Goal: Transaction & Acquisition: Obtain resource

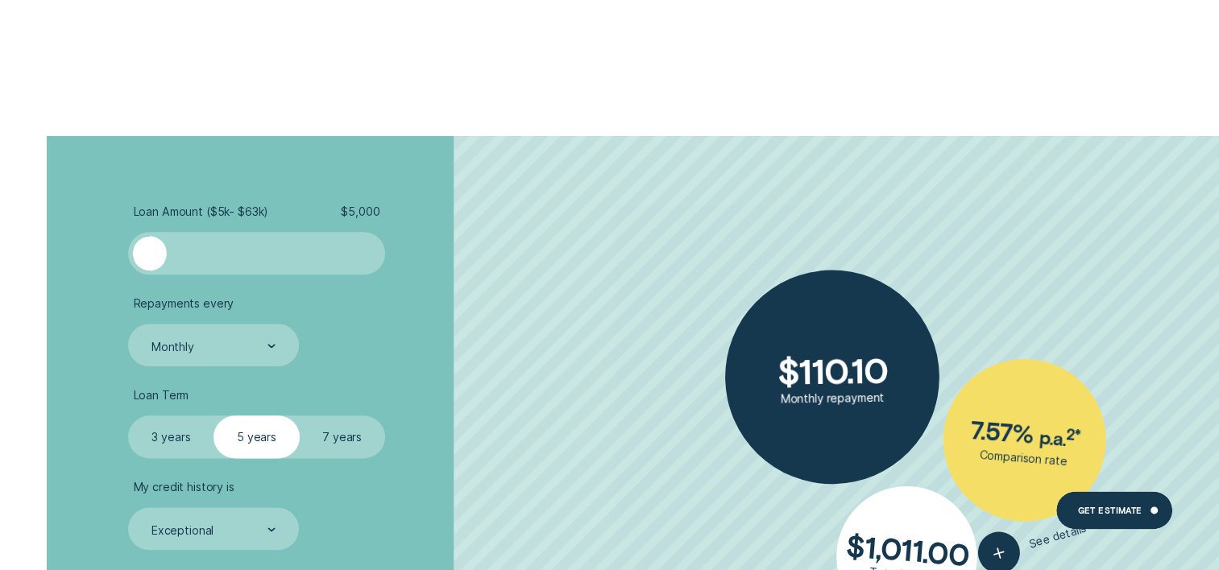
scroll to position [1934, 0]
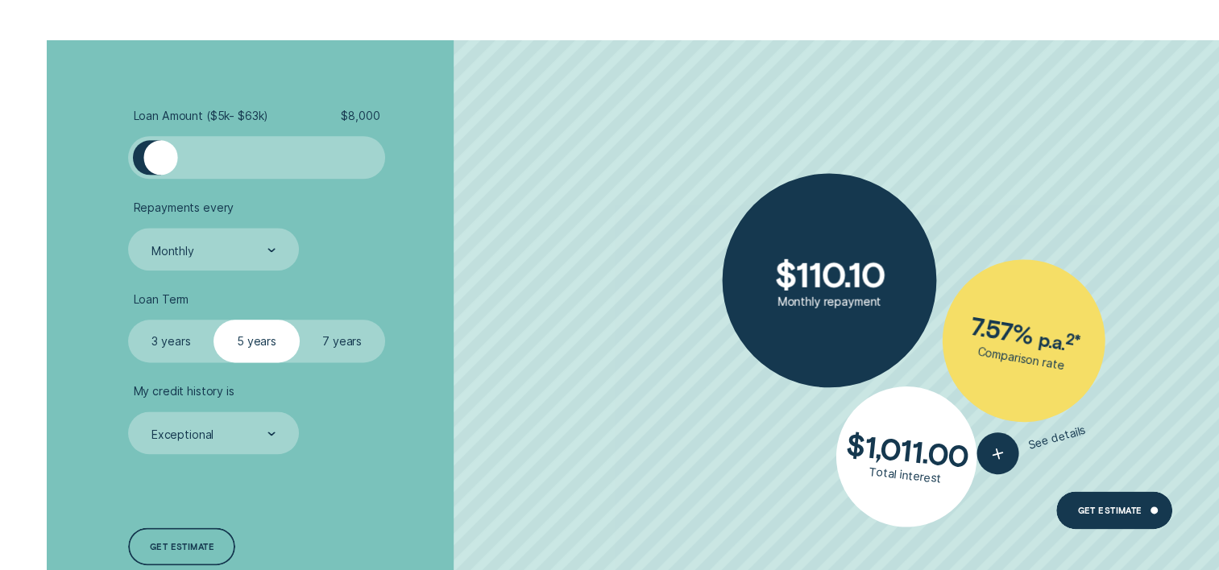
click at [160, 169] on div at bounding box center [160, 157] width 34 height 34
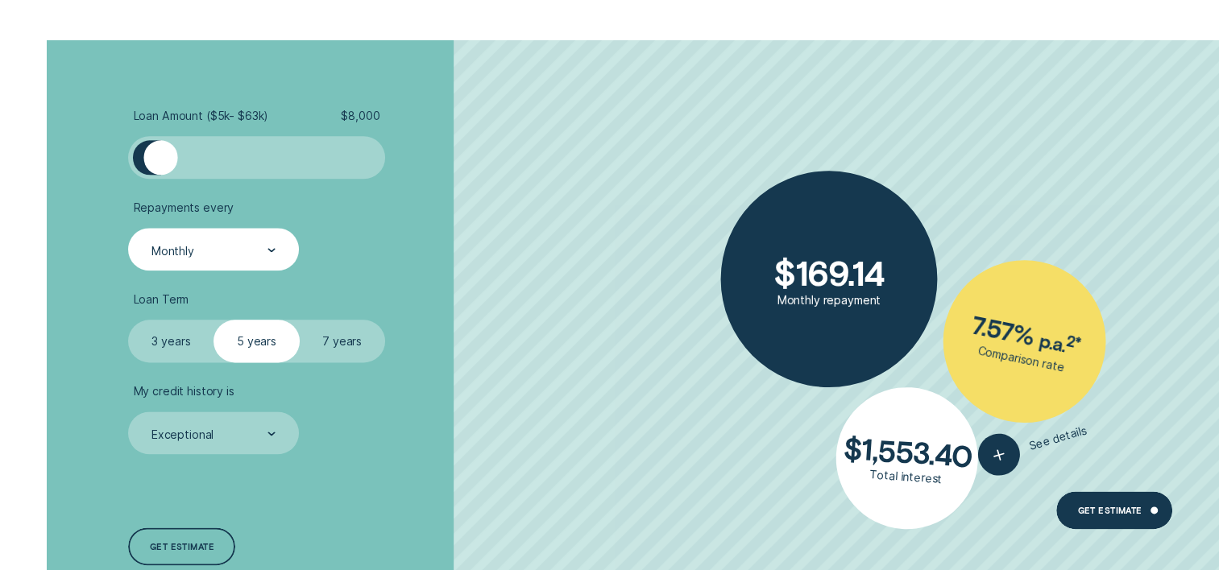
click at [258, 234] on div "Monthly" at bounding box center [213, 249] width 170 height 43
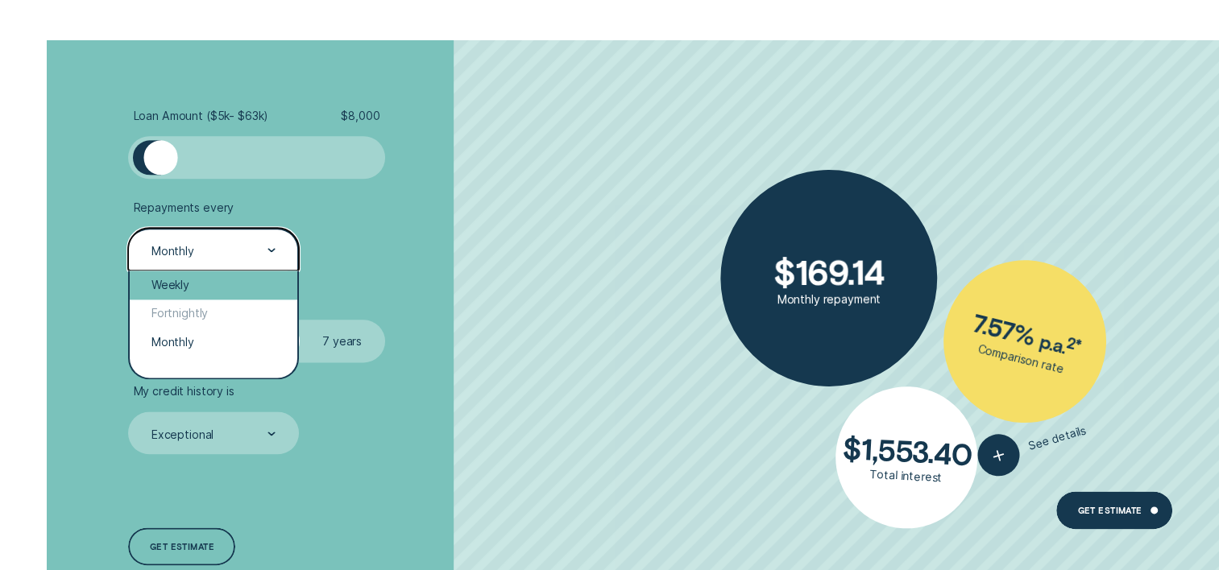
click at [249, 285] on div "Weekly" at bounding box center [213, 285] width 167 height 28
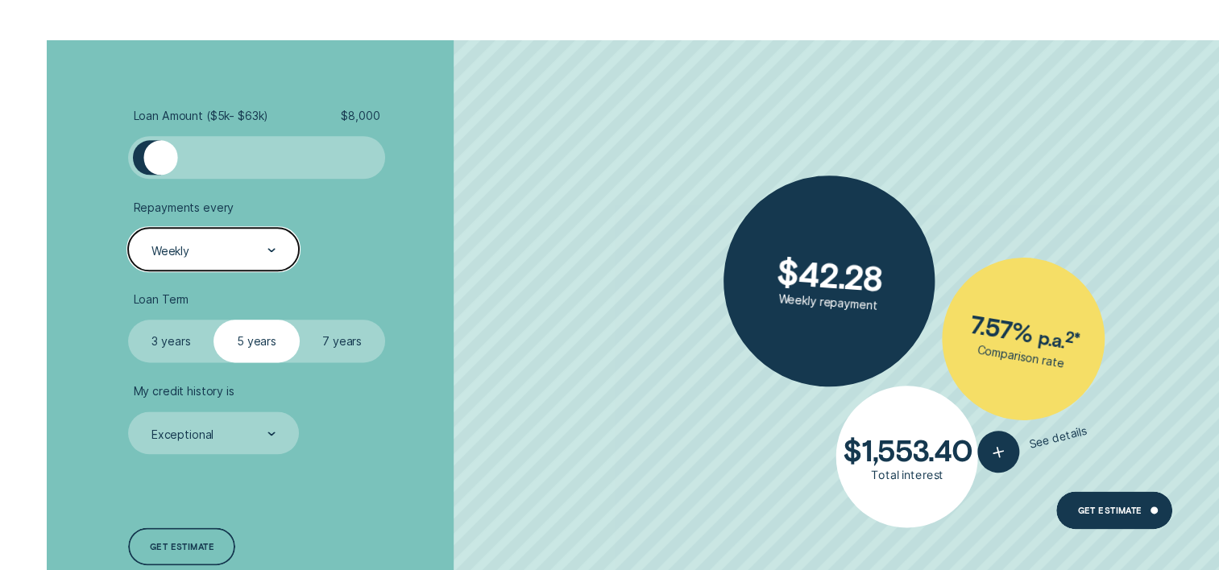
click at [163, 345] on label "3 years" at bounding box center [170, 341] width 85 height 43
click at [128, 320] on input "3 years" at bounding box center [128, 320] width 0 height 0
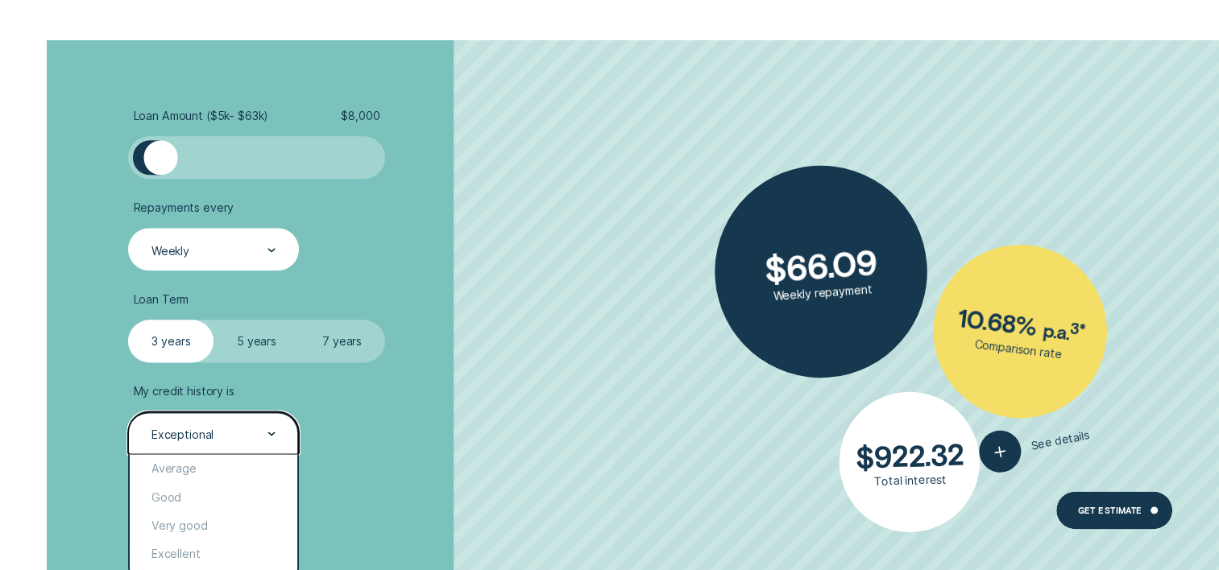
click at [277, 432] on div "Exceptional" at bounding box center [213, 433] width 170 height 43
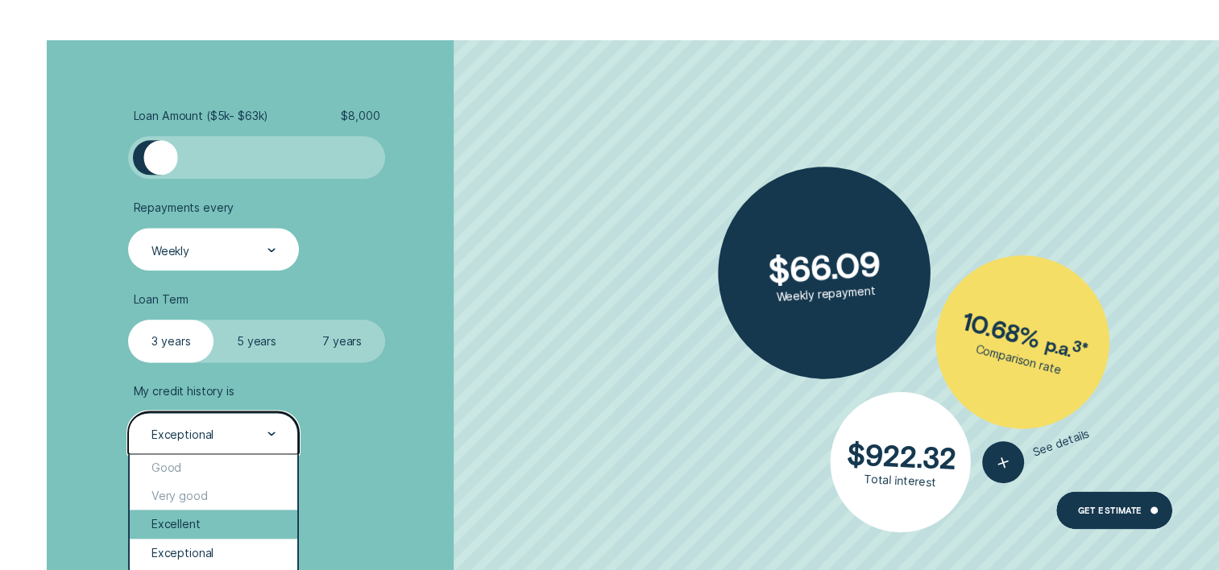
scroll to position [0, 0]
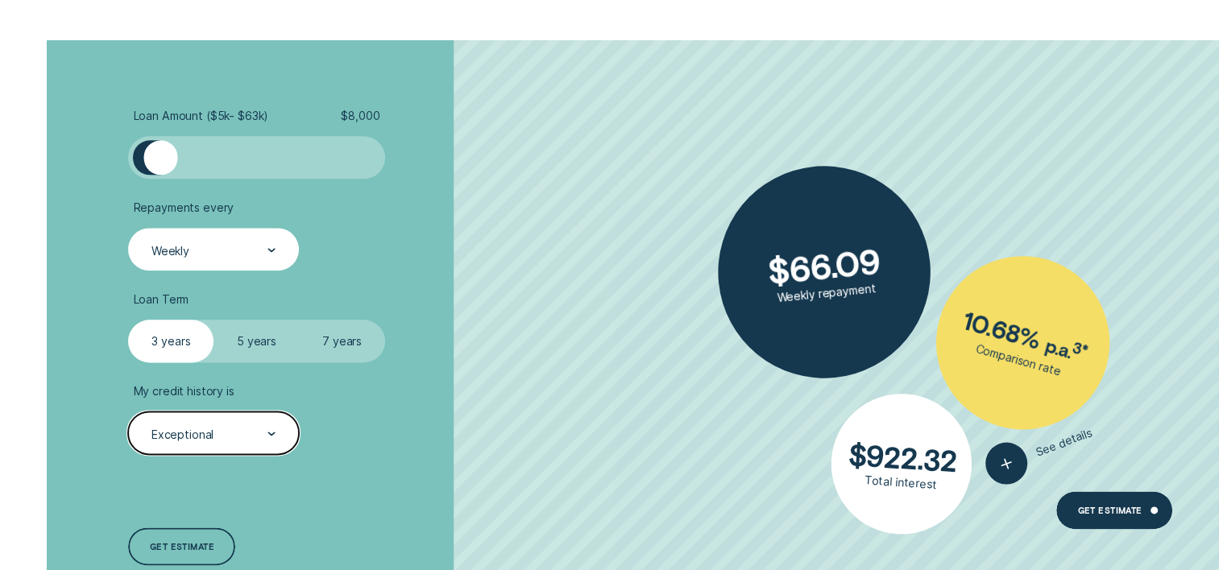
click at [218, 450] on div "Exceptional" at bounding box center [213, 433] width 170 height 43
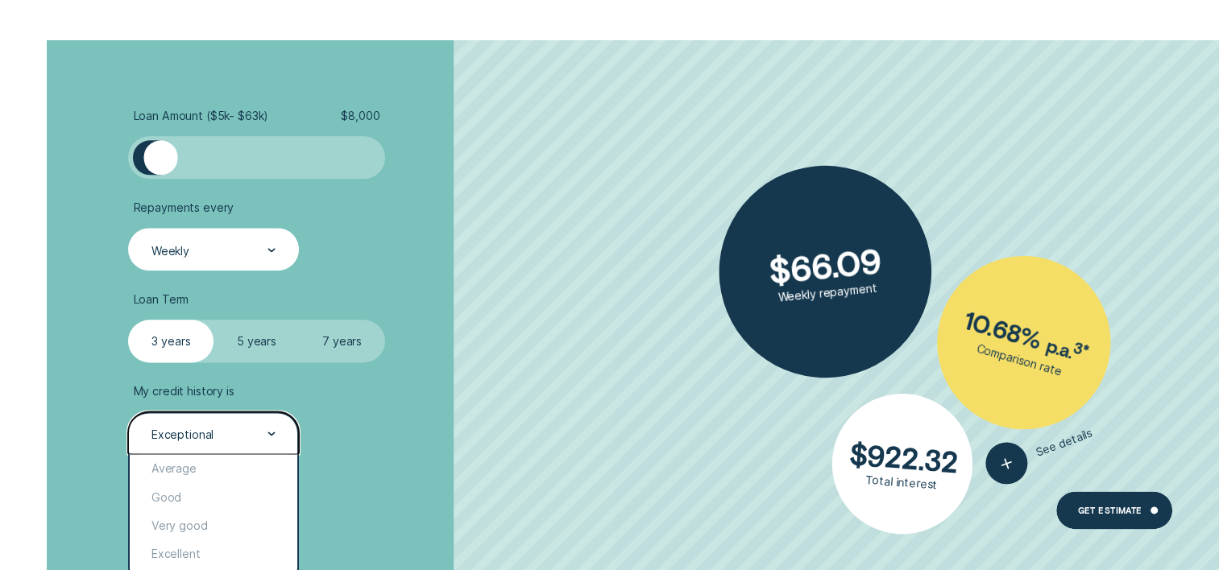
click at [251, 445] on div "Exceptional" at bounding box center [213, 433] width 170 height 43
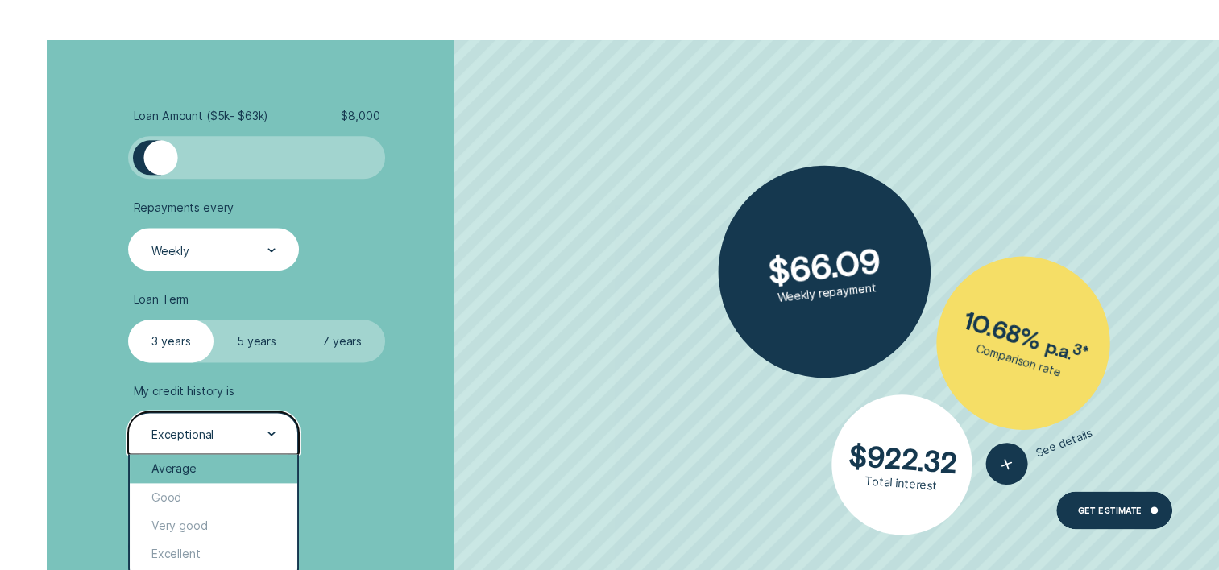
click at [217, 477] on div "Average" at bounding box center [213, 468] width 167 height 28
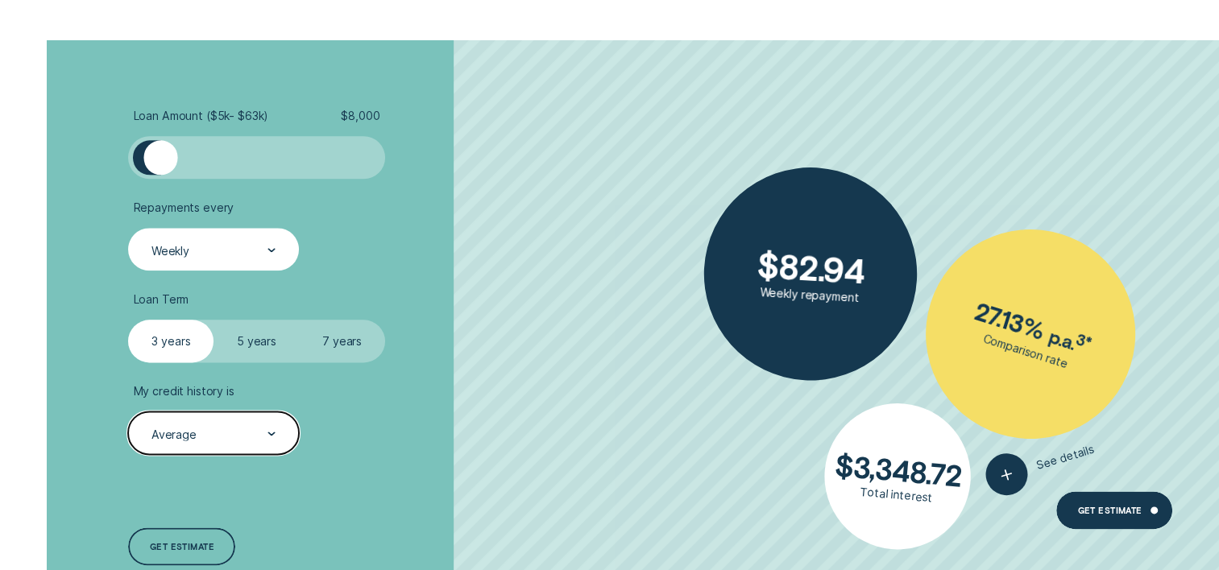
click at [245, 432] on div "Average" at bounding box center [213, 434] width 126 height 16
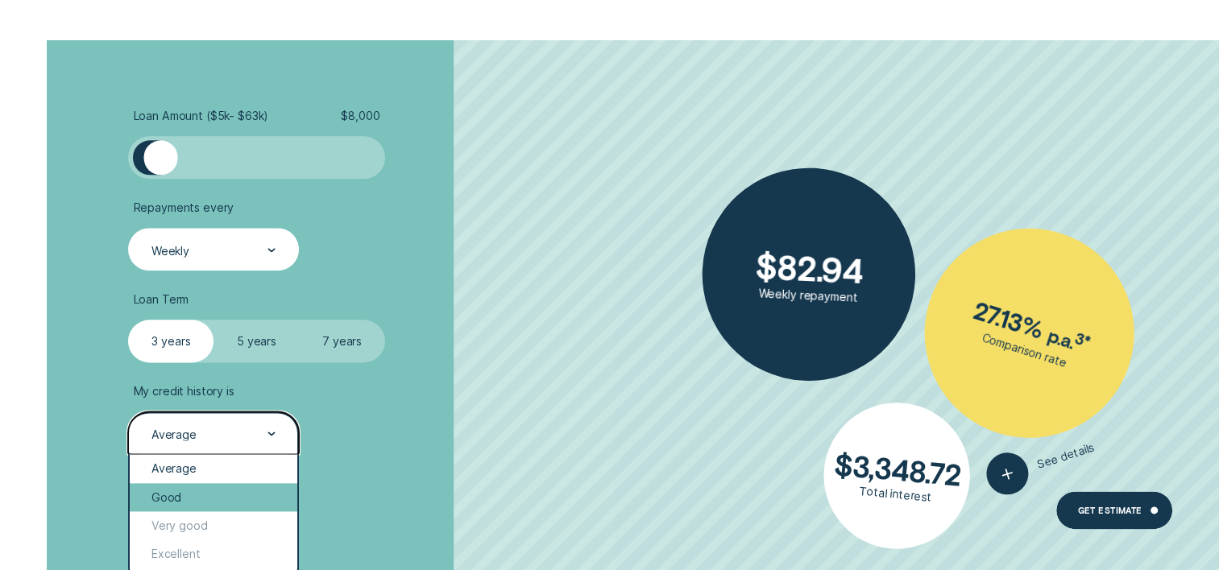
click at [219, 496] on div "Good" at bounding box center [213, 497] width 167 height 28
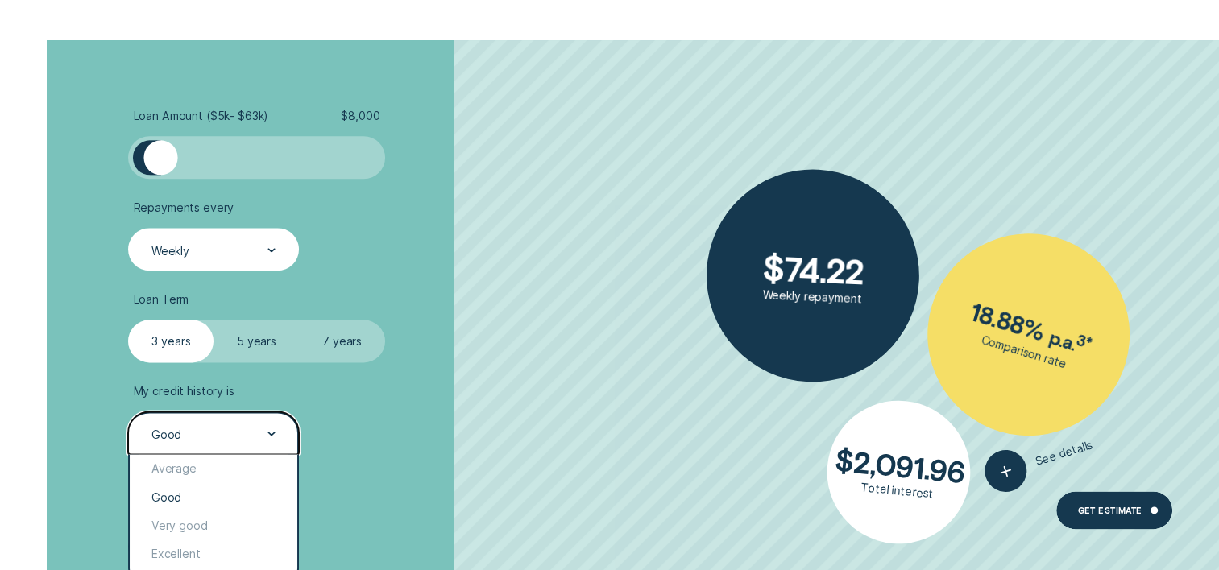
click at [276, 425] on div "Good" at bounding box center [213, 433] width 170 height 43
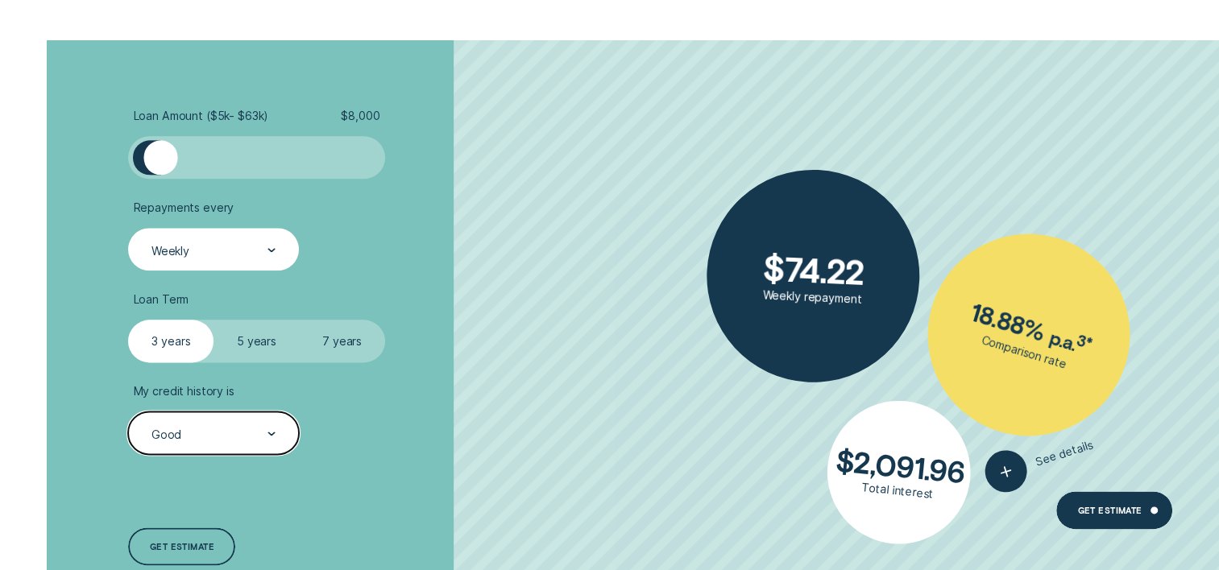
click at [273, 430] on div at bounding box center [271, 433] width 8 height 41
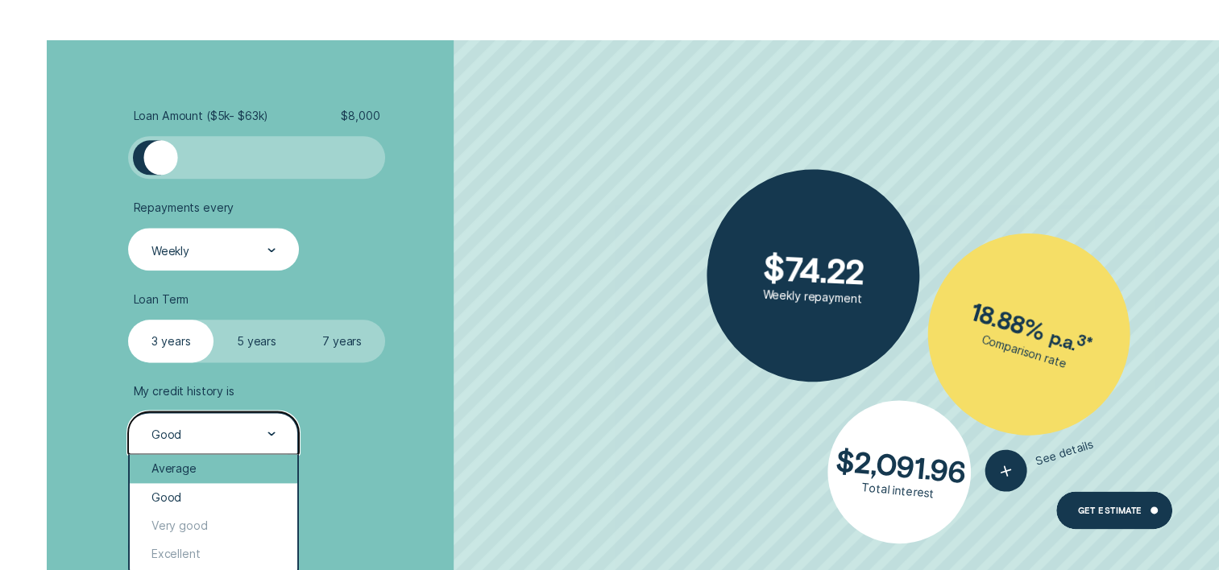
click at [230, 471] on div "Average" at bounding box center [213, 468] width 167 height 28
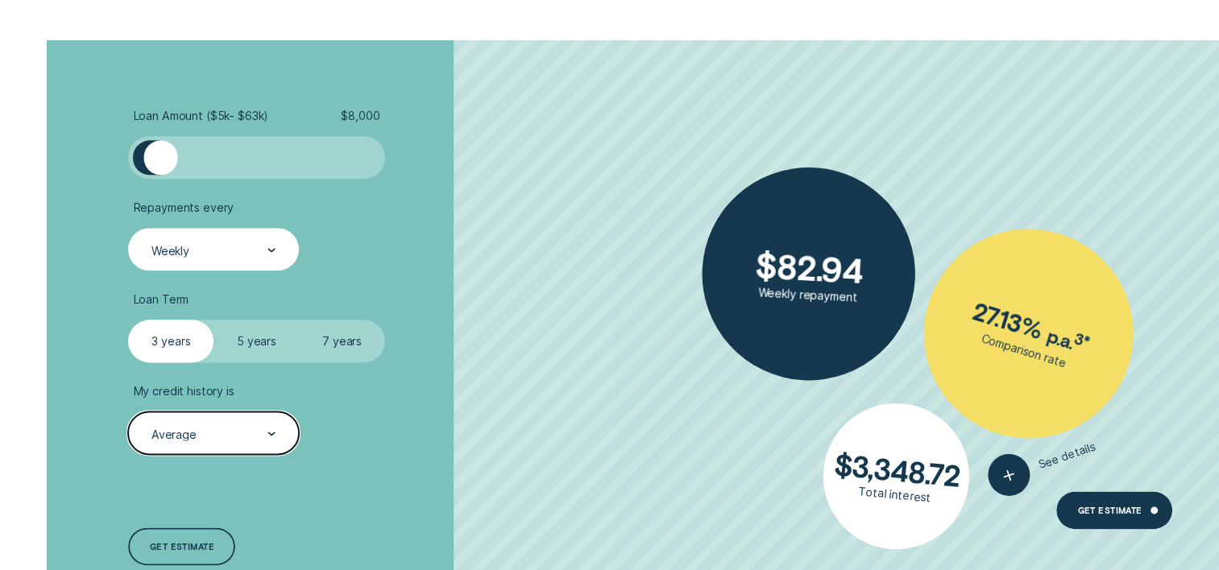
click at [342, 347] on label "7 years" at bounding box center [342, 341] width 85 height 43
click at [300, 320] on input "7 years" at bounding box center [300, 320] width 0 height 0
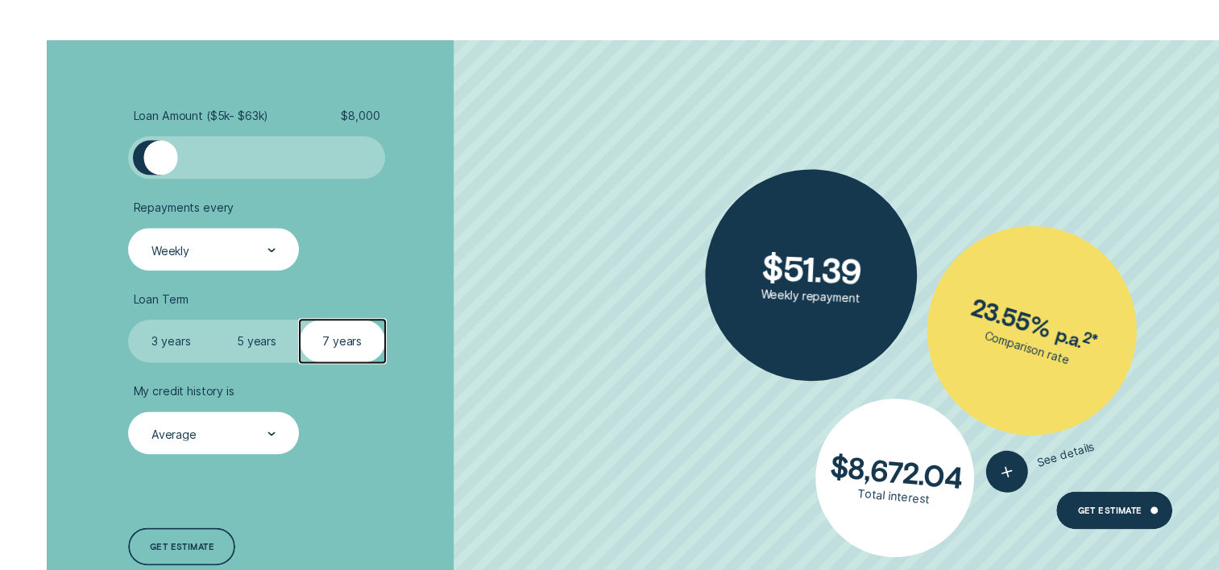
click at [181, 346] on label "3 years" at bounding box center [170, 341] width 85 height 43
click at [128, 320] on input "3 years" at bounding box center [128, 320] width 0 height 0
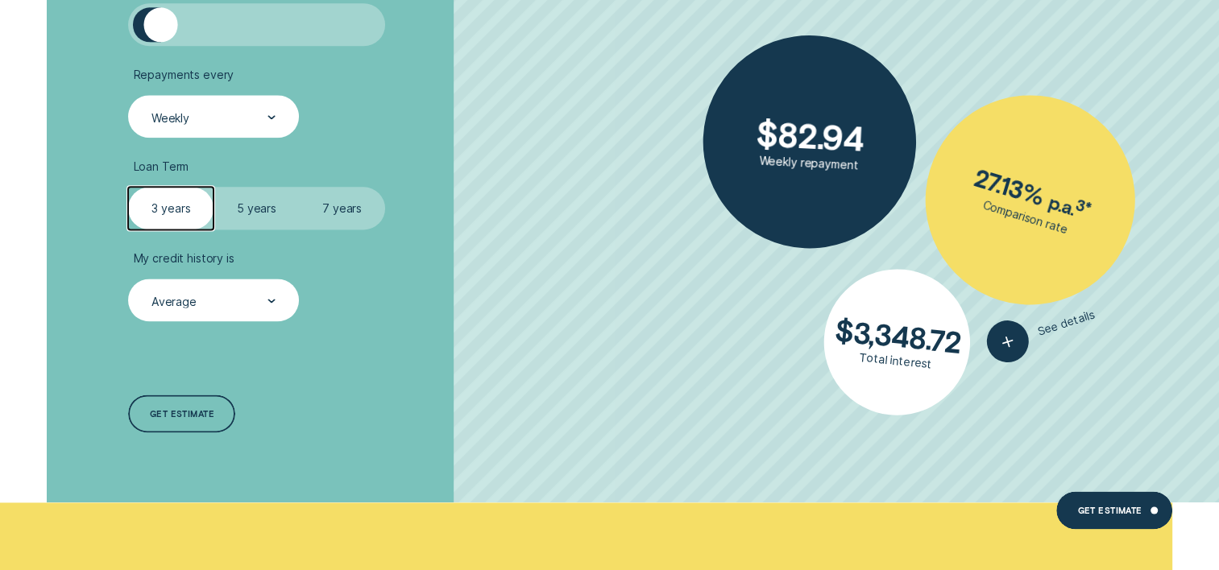
scroll to position [2095, 0]
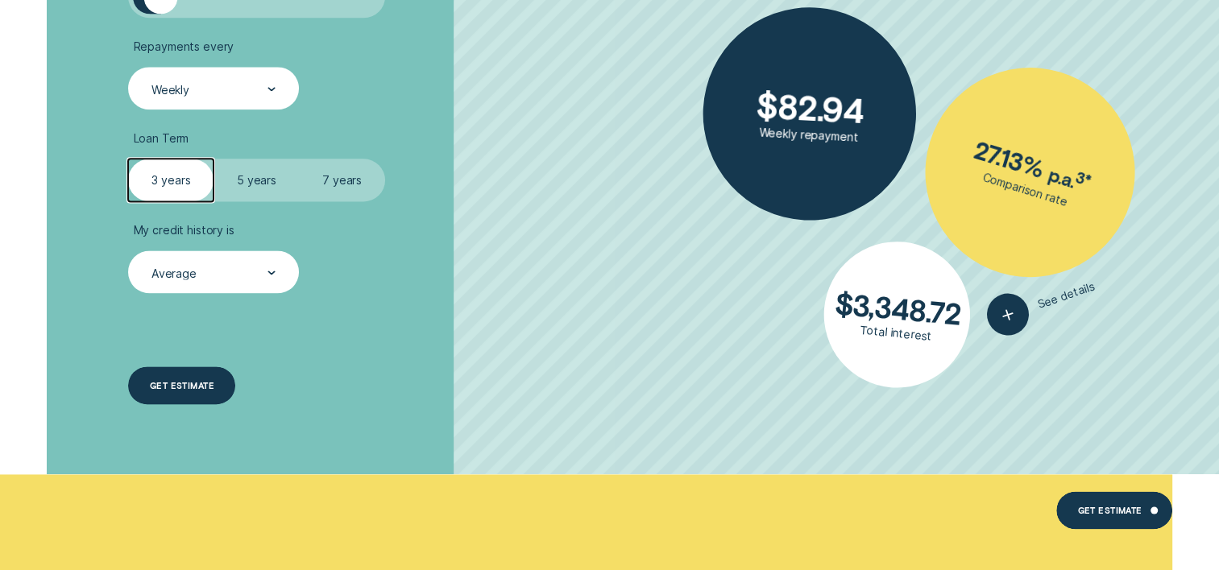
click at [197, 392] on div "Get estimate" at bounding box center [181, 386] width 107 height 39
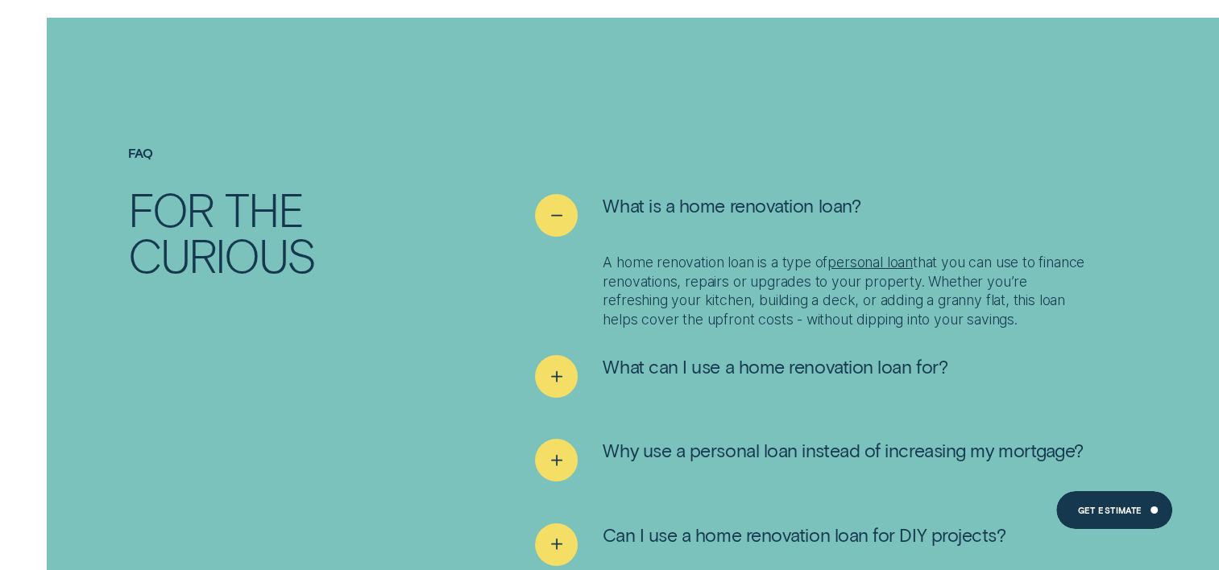
scroll to position [5801, 0]
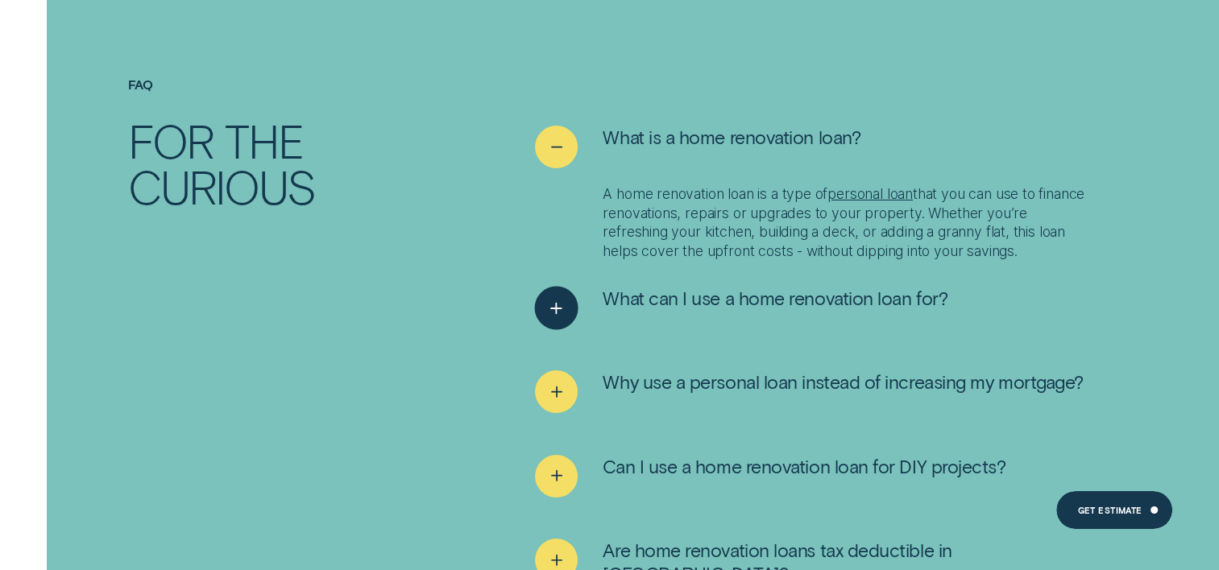
click at [545, 300] on div "See more" at bounding box center [557, 308] width 44 height 44
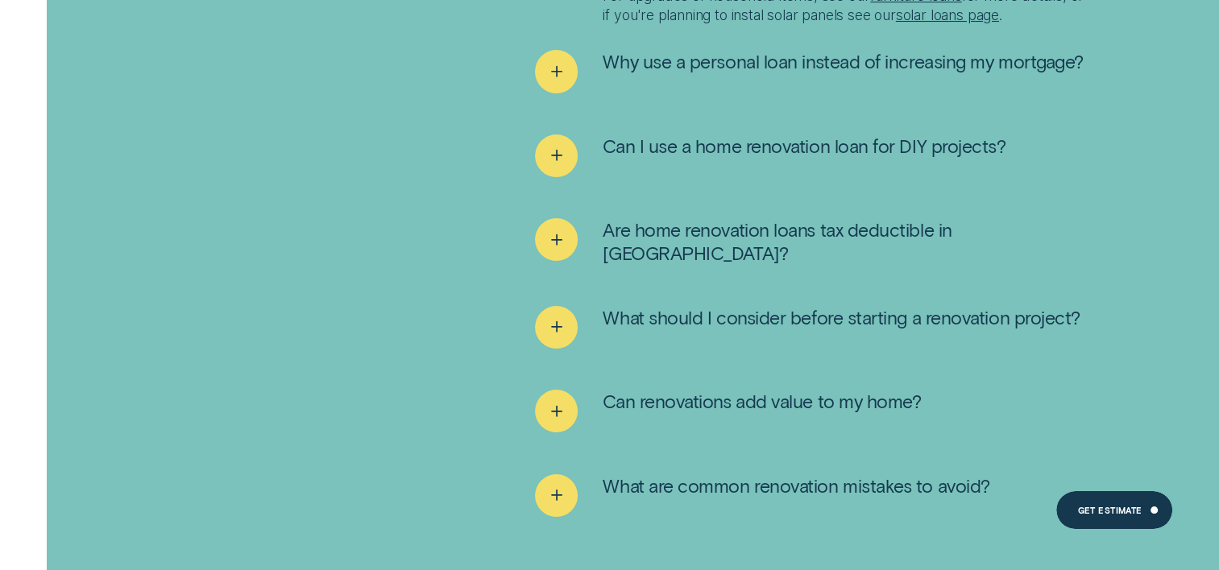
scroll to position [6284, 0]
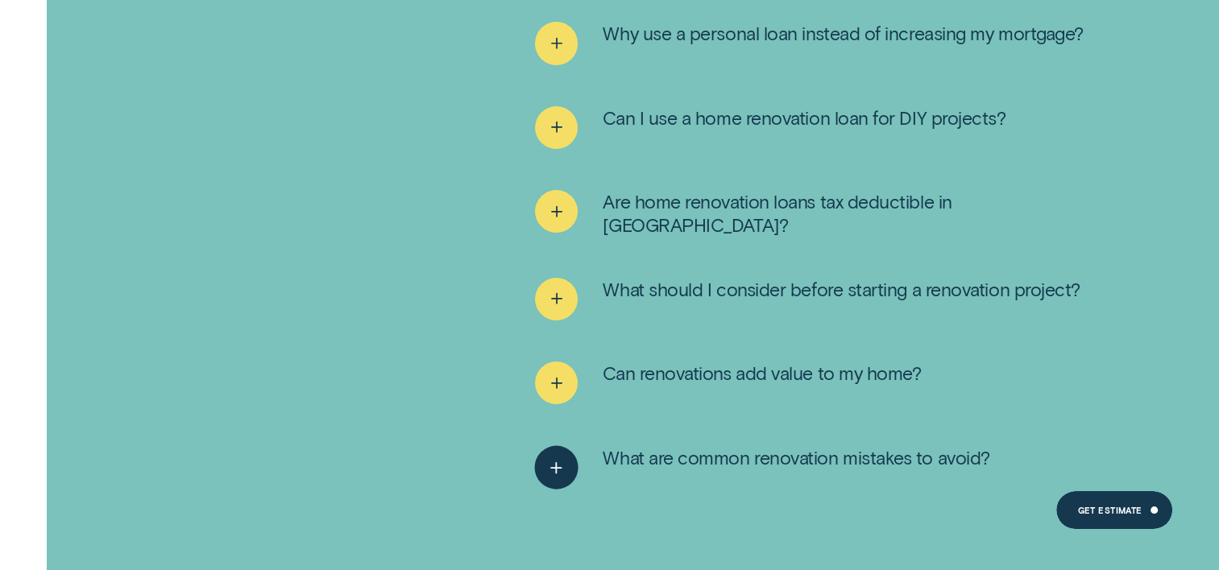
click at [617, 461] on button "What are common renovation mistakes to avoid?" at bounding box center [762, 467] width 454 height 43
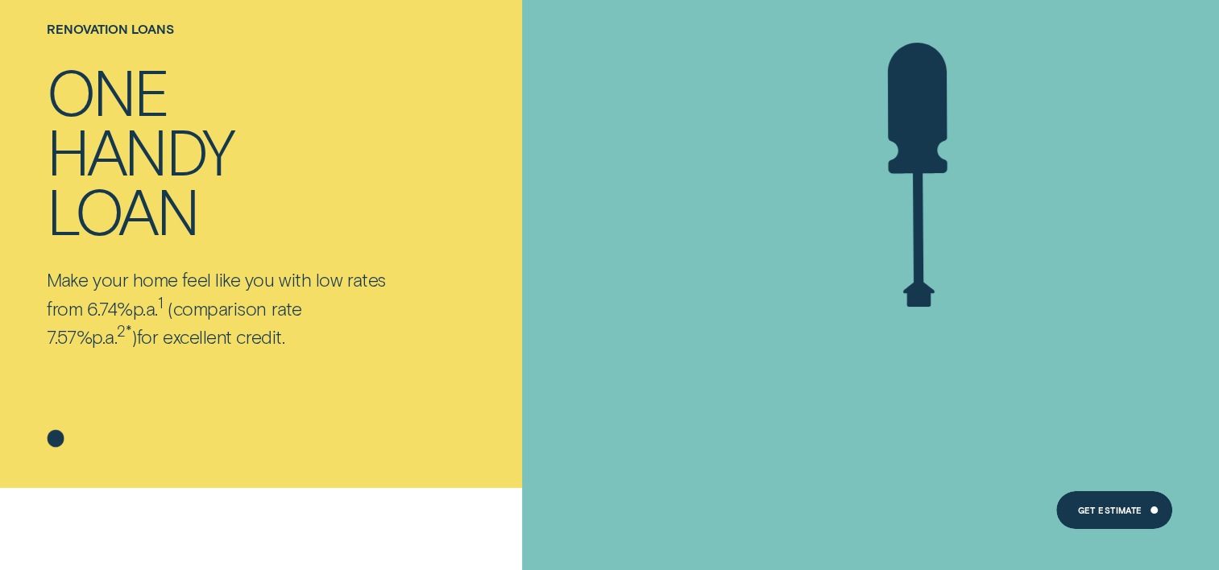
scroll to position [161, 0]
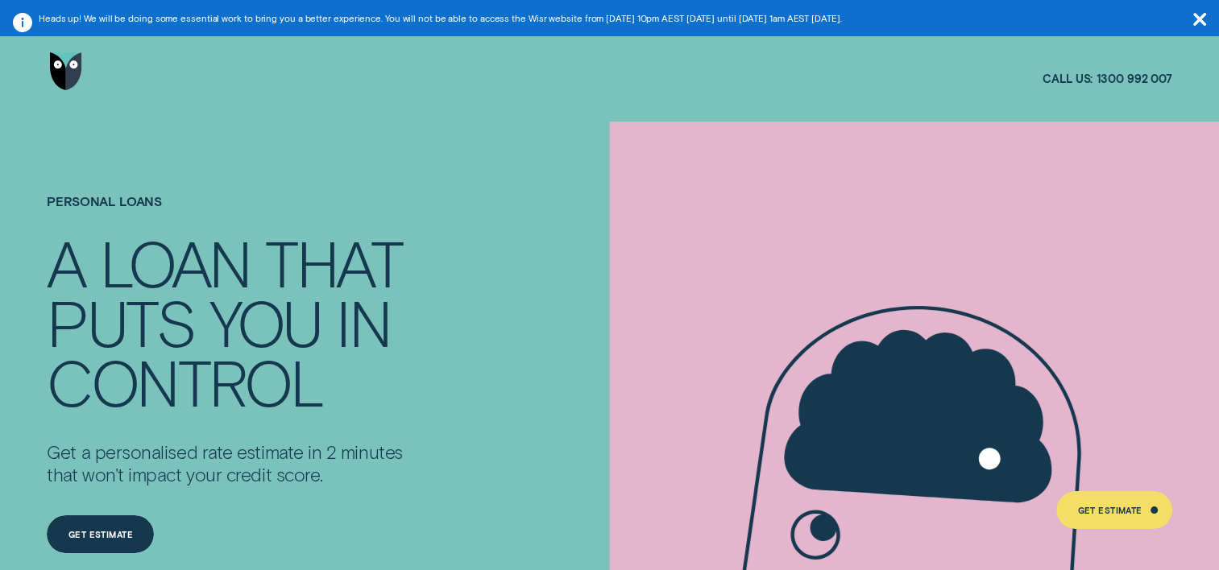
click at [1202, 21] on icon "button" at bounding box center [1199, 19] width 13 height 13
